Goal: Information Seeking & Learning: Compare options

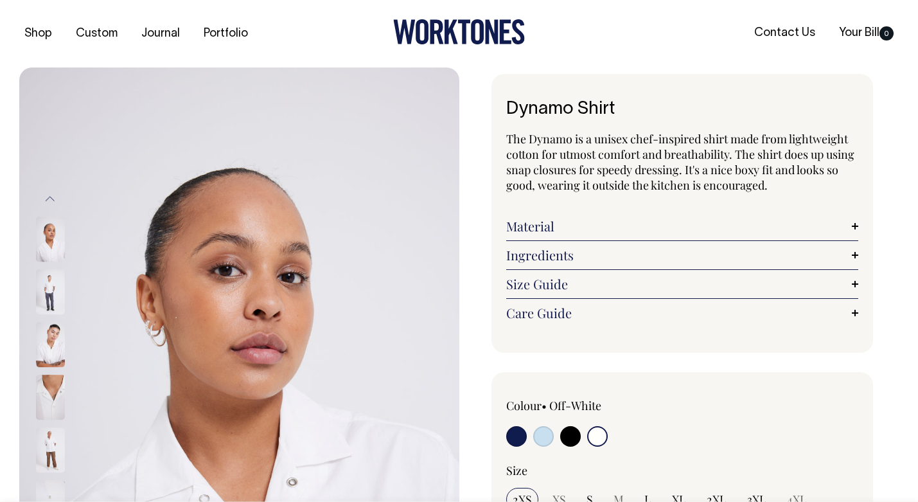
select select "Off-White"
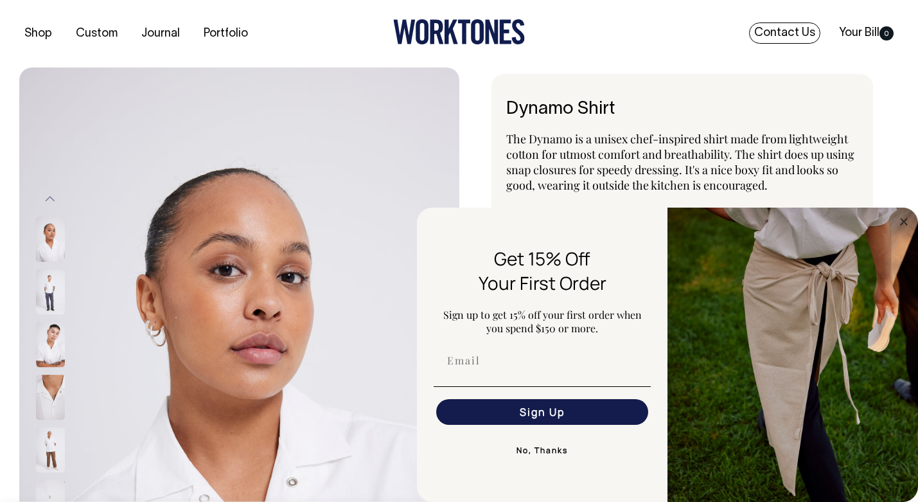
click at [786, 29] on link "Contact Us" at bounding box center [784, 32] width 71 height 21
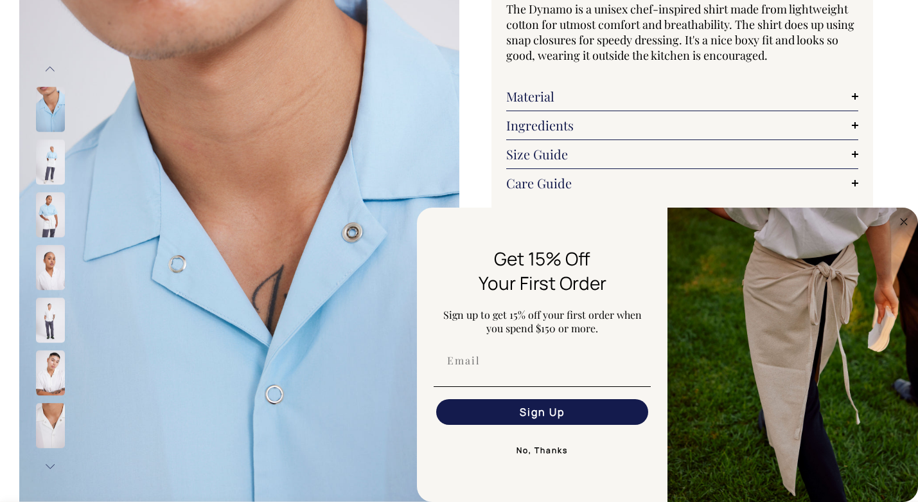
scroll to position [130, 0]
click at [49, 168] on img at bounding box center [50, 162] width 29 height 45
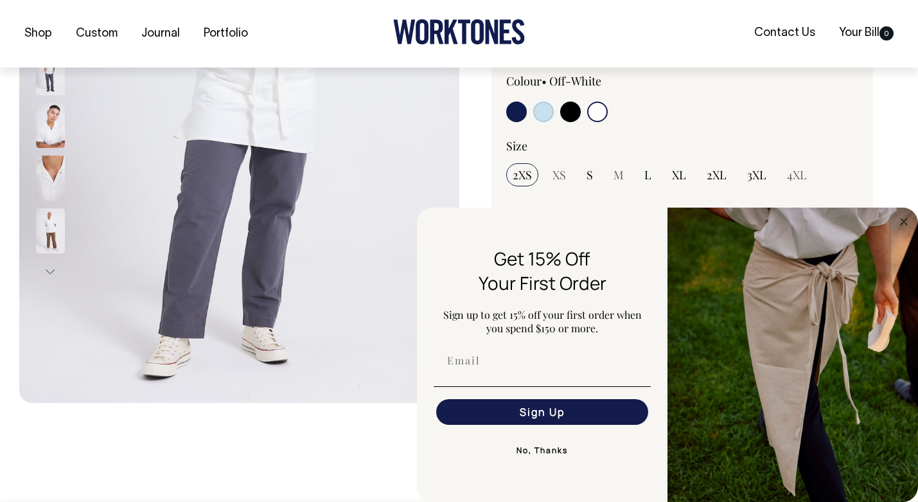
scroll to position [325, 0]
click at [518, 115] on input "radio" at bounding box center [516, 111] width 21 height 21
radio input "true"
select select "Dark Navy"
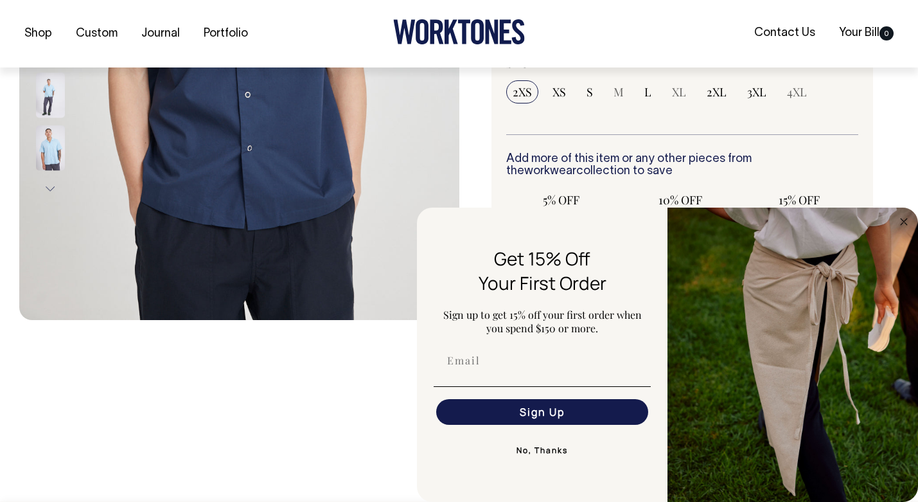
scroll to position [408, 0]
click at [898, 224] on circle "Close dialog" at bounding box center [904, 221] width 15 height 15
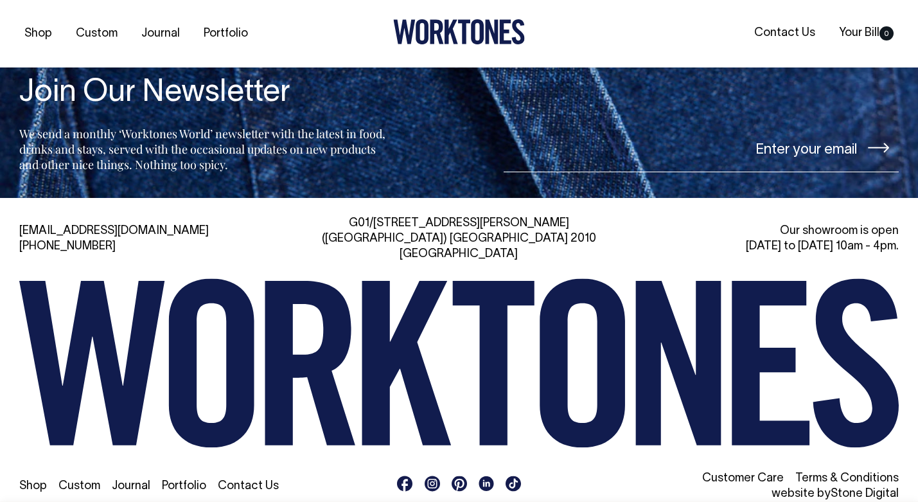
scroll to position [2084, 0]
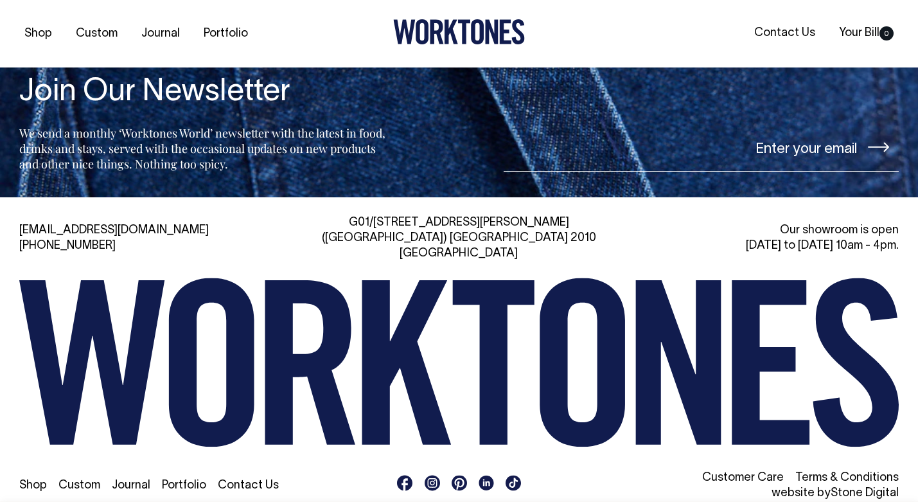
click at [432, 476] on rect at bounding box center [432, 483] width 15 height 15
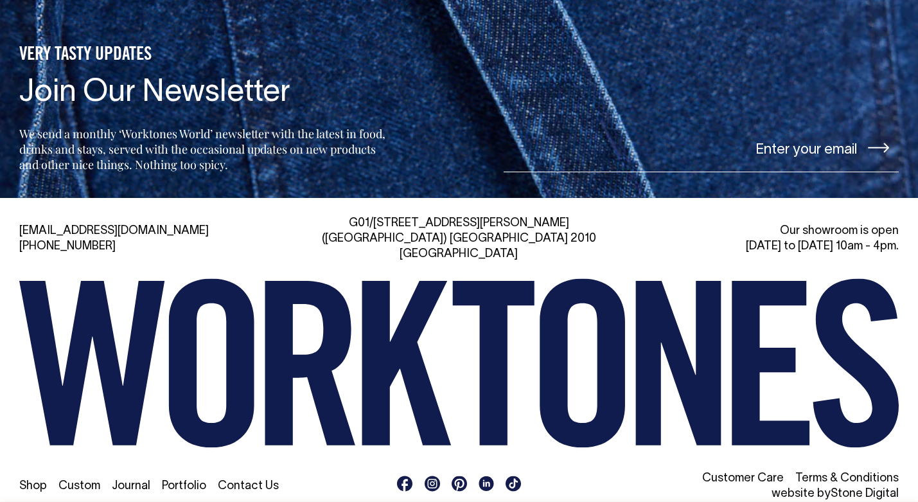
scroll to position [2083, 0]
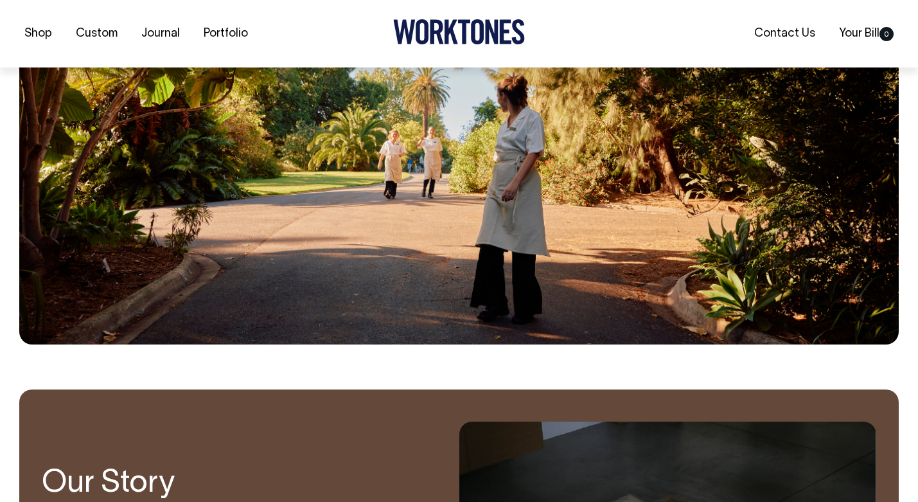
scroll to position [732, 0]
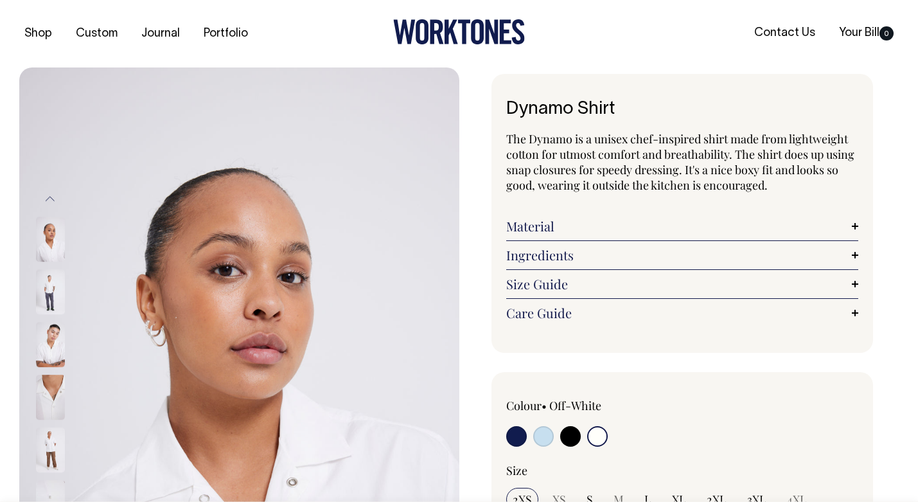
select select "Off-White"
click at [571, 228] on link "Material" at bounding box center [682, 225] width 353 height 15
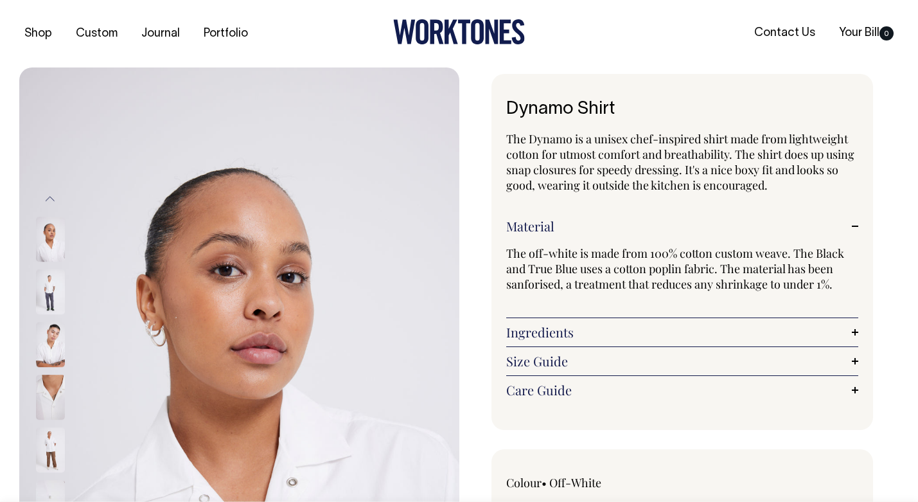
click at [562, 334] on link "Ingredients" at bounding box center [682, 332] width 353 height 15
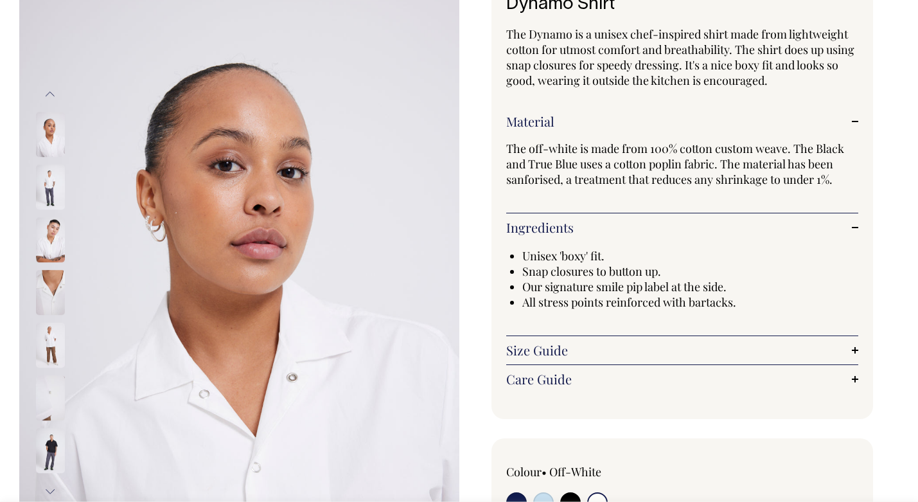
scroll to position [105, 0]
click at [560, 356] on link "Size Guide" at bounding box center [682, 349] width 353 height 15
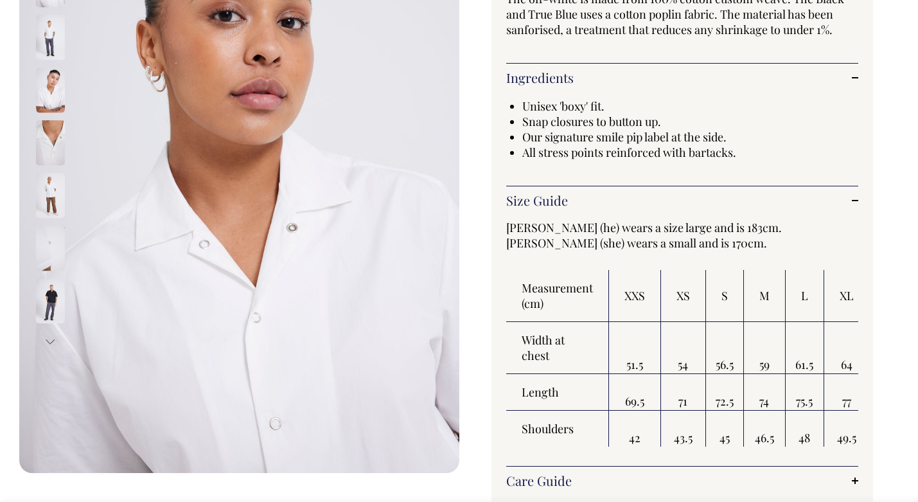
scroll to position [255, 0]
click at [625, 177] on div "Unisex 'boxy' fit. Snap closures to button up. Our signature smile pip label at…" at bounding box center [682, 132] width 353 height 94
click at [48, 192] on img at bounding box center [50, 195] width 29 height 45
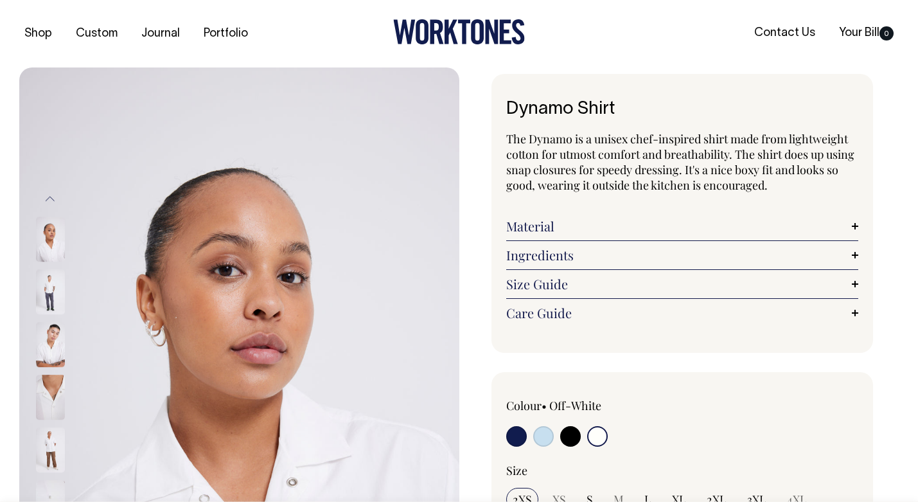
select select "Off-White"
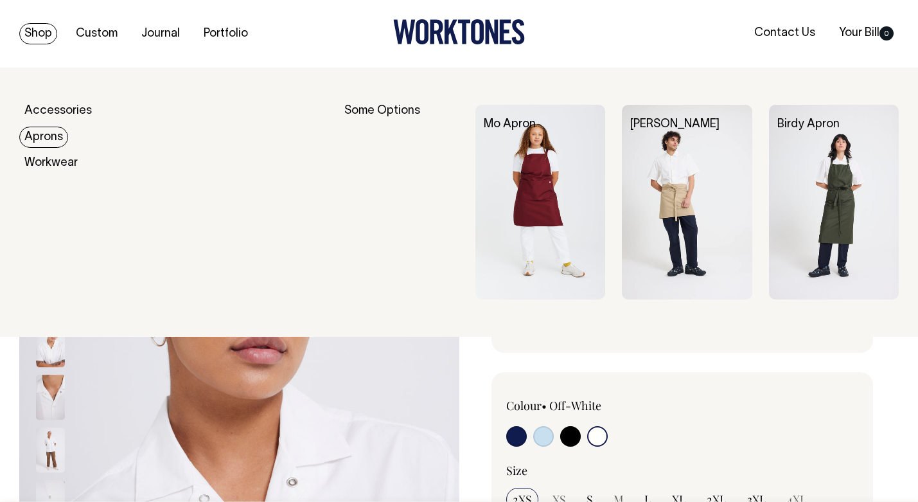
click at [55, 136] on link "Aprons" at bounding box center [43, 137] width 49 height 21
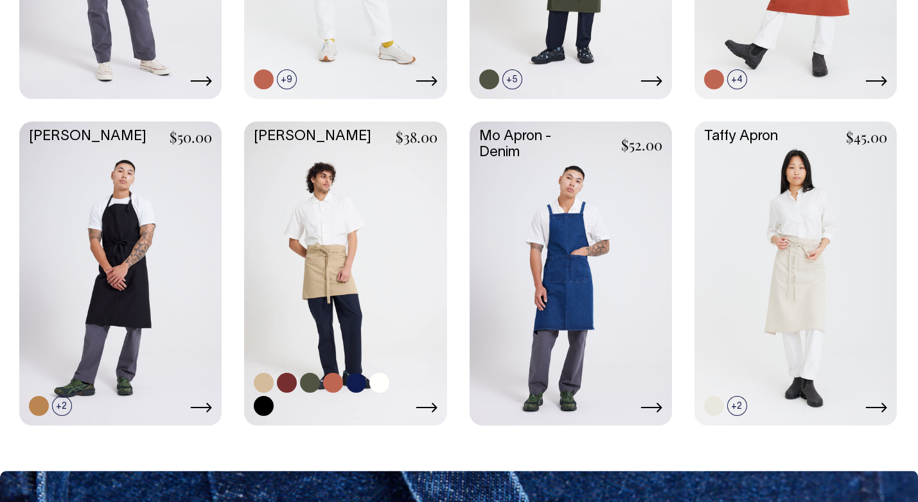
scroll to position [600, 0]
click at [292, 382] on link at bounding box center [287, 383] width 20 height 20
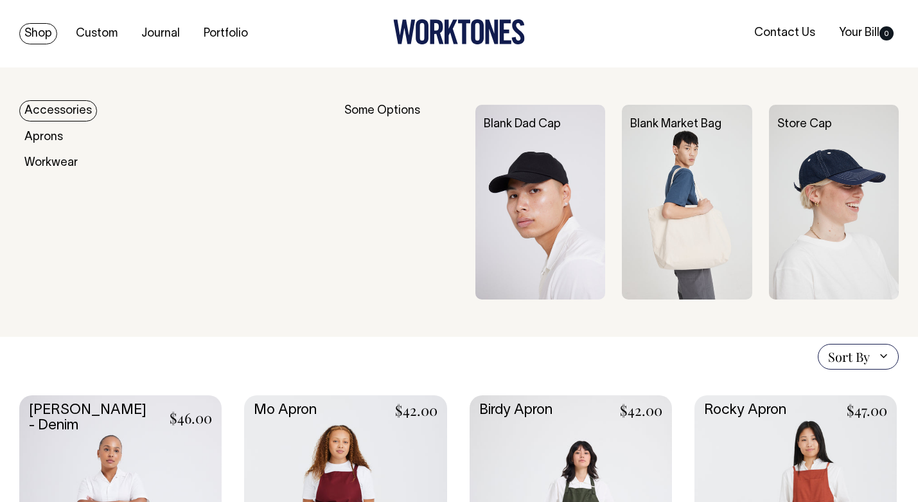
scroll to position [0, 0]
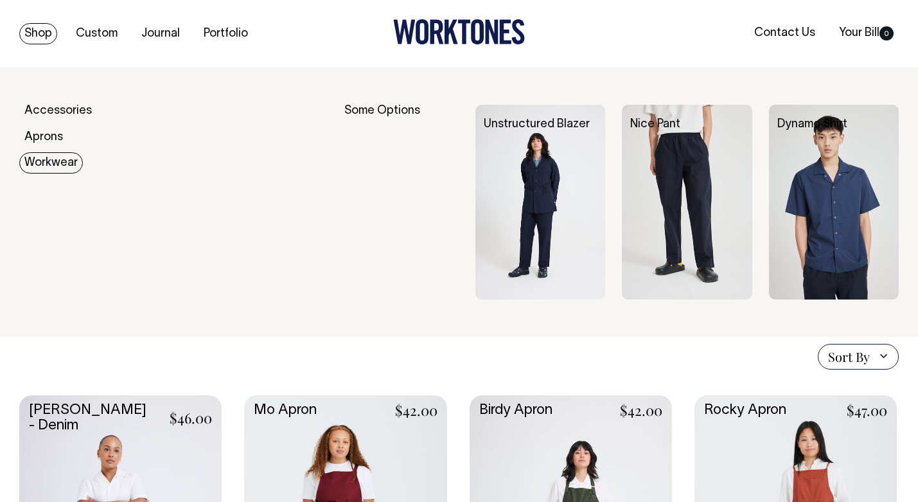
click at [831, 173] on img at bounding box center [834, 202] width 130 height 195
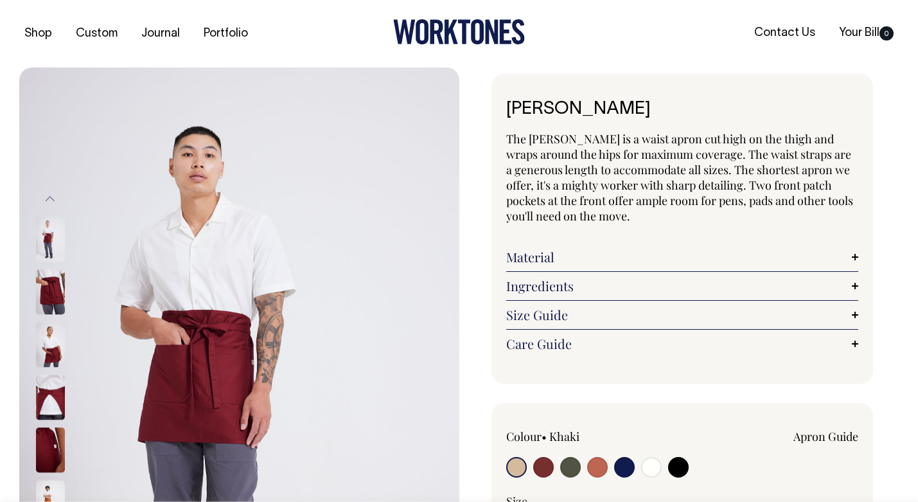
radio input "true"
select select "Burgundy"
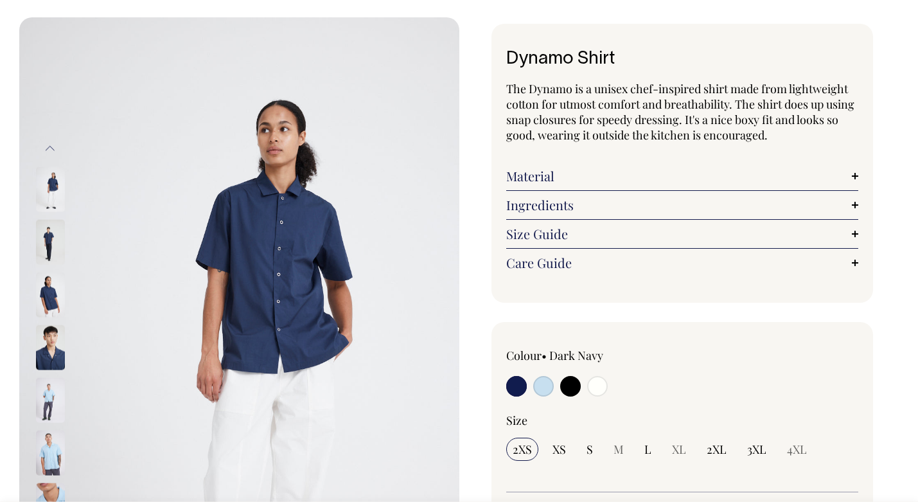
scroll to position [50, 0]
click at [597, 387] on input "radio" at bounding box center [597, 386] width 21 height 21
radio input "true"
select select "Off-White"
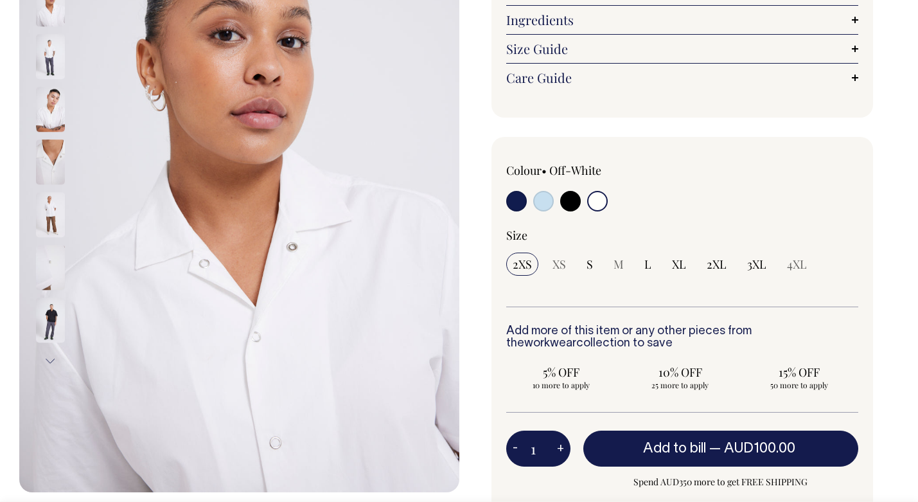
scroll to position [235, 0]
click at [52, 327] on img at bounding box center [50, 320] width 29 height 45
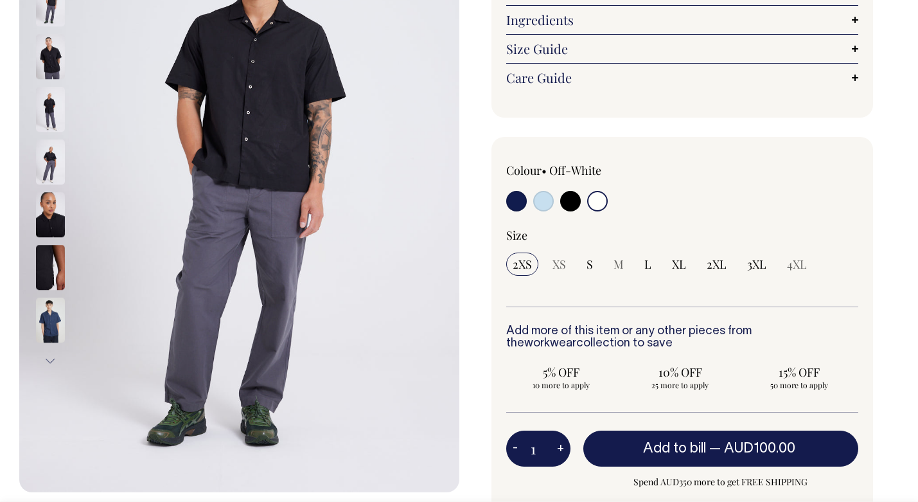
click at [47, 216] on img at bounding box center [50, 215] width 29 height 45
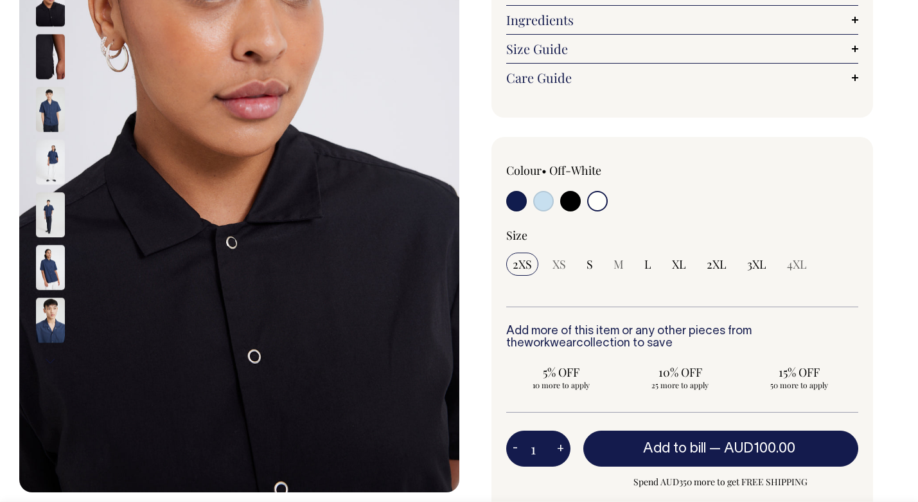
click at [51, 220] on img at bounding box center [50, 215] width 29 height 45
